Goal: Task Accomplishment & Management: Manage account settings

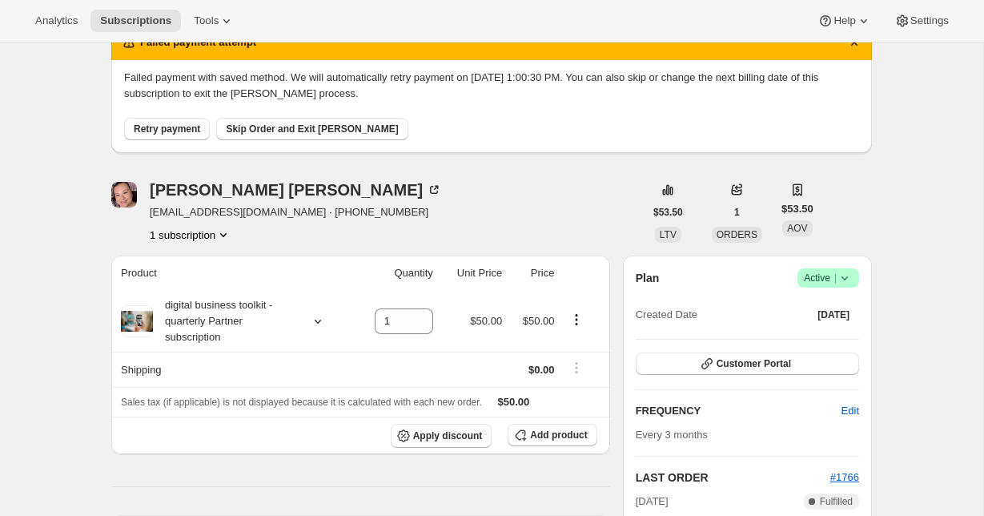
scroll to position [83, 0]
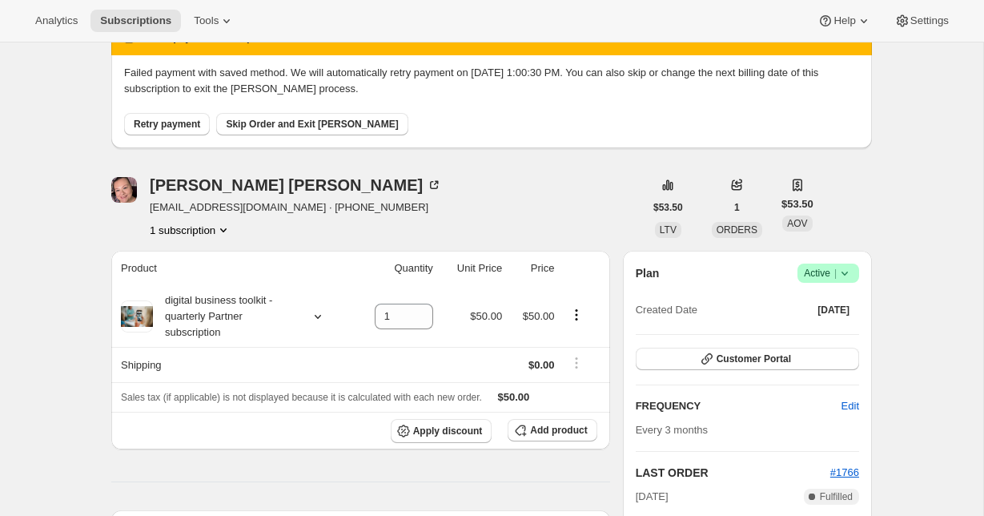
click at [848, 266] on icon at bounding box center [845, 273] width 16 height 16
click at [832, 332] on span "Cancel subscription" at bounding box center [823, 332] width 91 height 12
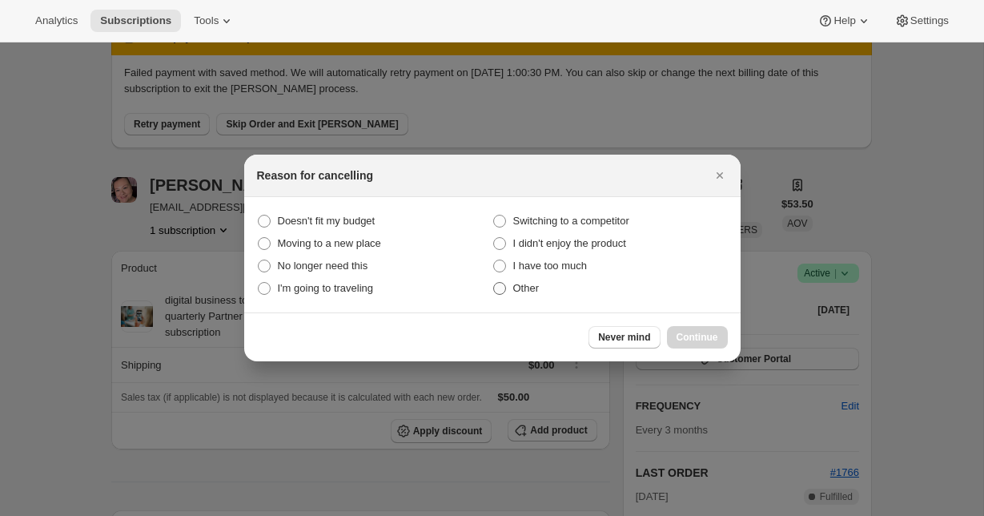
click at [534, 292] on span "Other" at bounding box center [526, 288] width 26 height 12
click at [494, 283] on input "Other" at bounding box center [493, 282] width 1 height 1
radio input "true"
click at [682, 334] on span "Continue" at bounding box center [698, 337] width 42 height 13
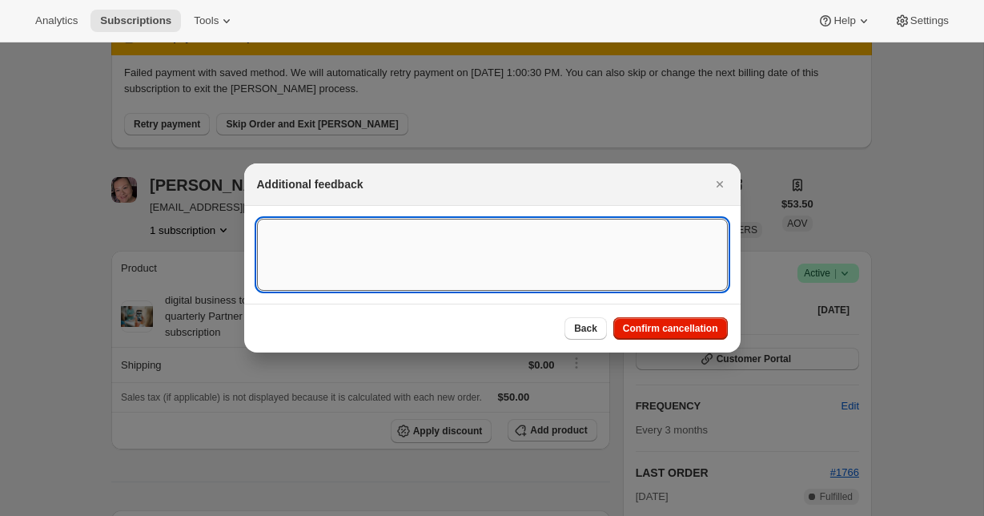
click at [523, 250] on textarea ":rbk:" at bounding box center [492, 255] width 471 height 72
type textarea "customer requested cancellation"
click at [710, 322] on button "Confirm cancellation" at bounding box center [670, 328] width 115 height 22
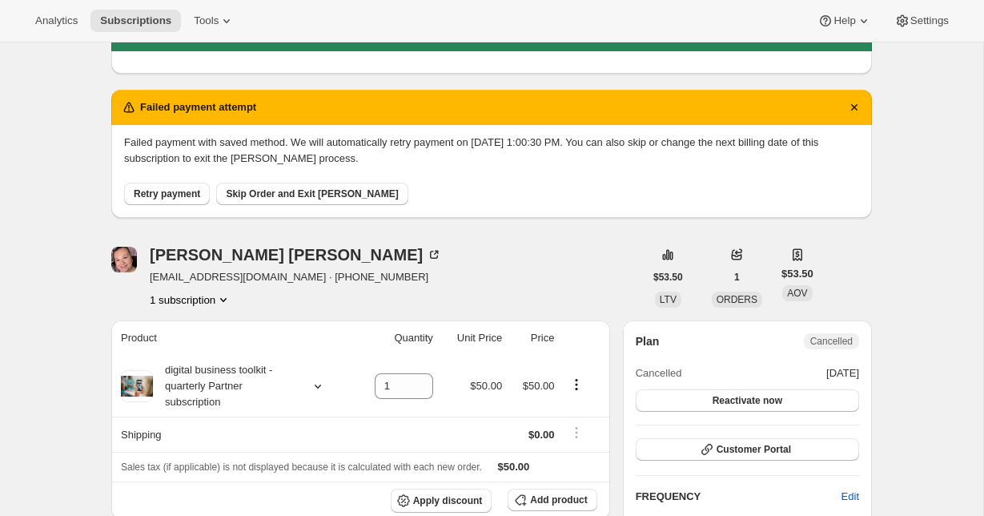
scroll to position [89, 0]
